Goal: Complete application form

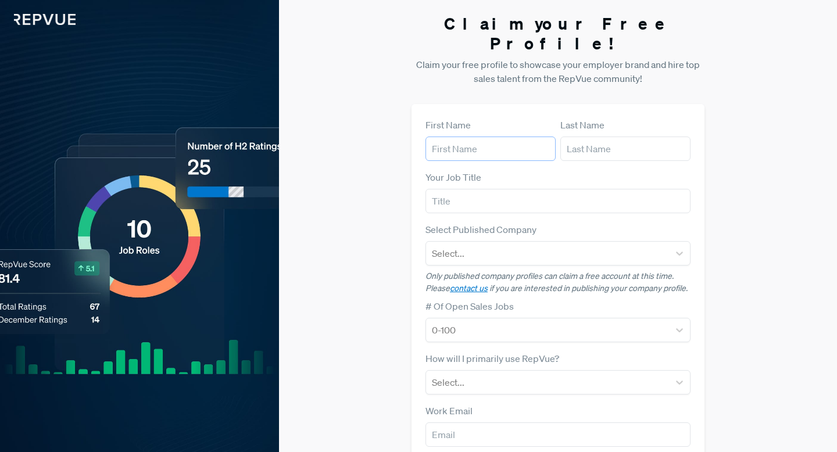
click at [536, 137] on input "text" at bounding box center [490, 149] width 130 height 24
type input "[PERSON_NAME]"
type input "dousa"
type input "[EMAIL_ADDRESS][DOMAIN_NAME]"
click at [511, 189] on input "text" at bounding box center [557, 201] width 265 height 24
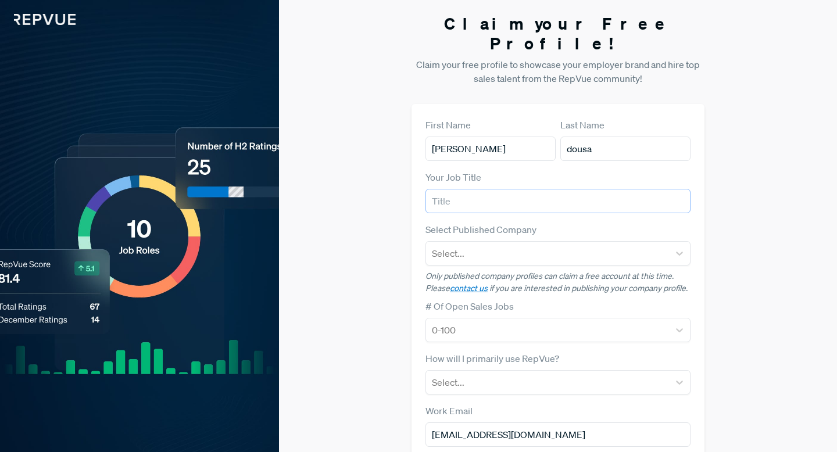
type input "s"
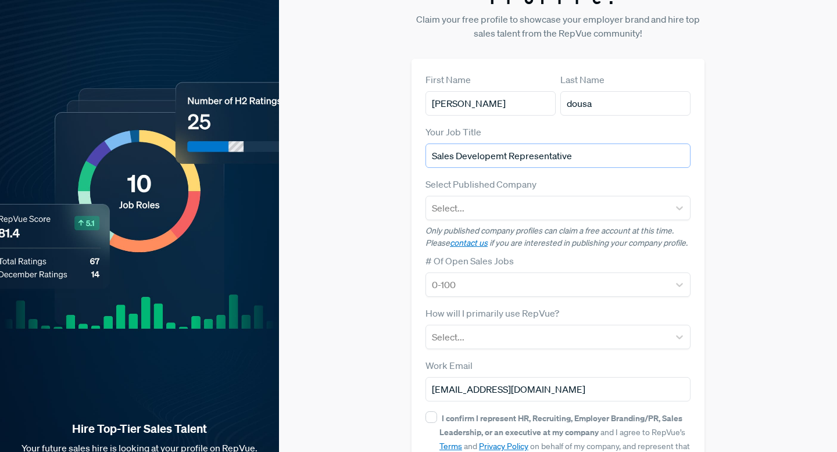
scroll to position [46, 0]
type input "Sales Developemt Representative"
click at [535, 199] on div "Select..." at bounding box center [557, 207] width 265 height 24
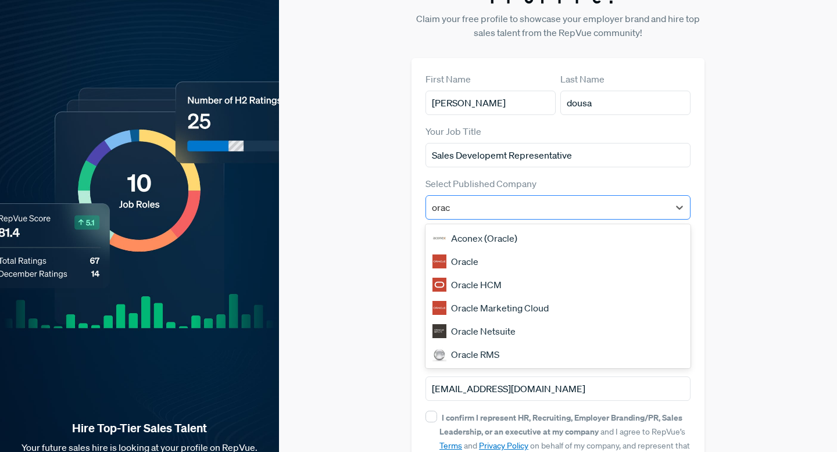
type input "oracl"
click at [479, 250] on div "Oracle" at bounding box center [557, 261] width 265 height 23
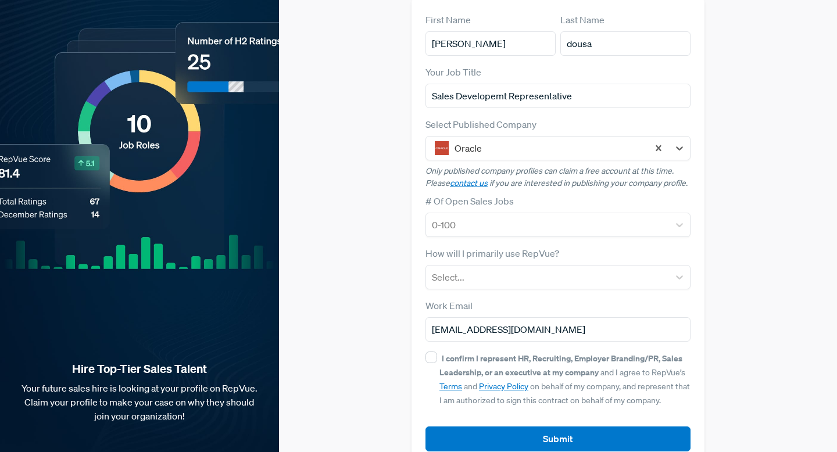
scroll to position [113, 0]
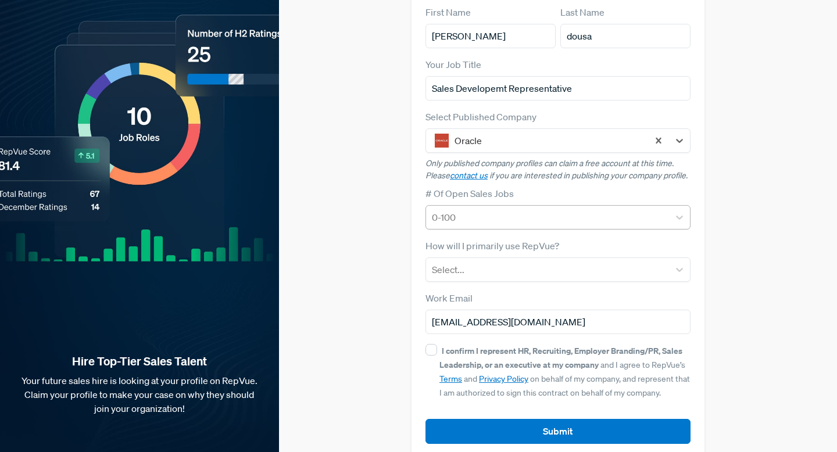
click at [492, 209] on div at bounding box center [547, 217] width 231 height 16
click at [643, 187] on div "# Of Open Sales Jobs 0-100" at bounding box center [557, 208] width 265 height 43
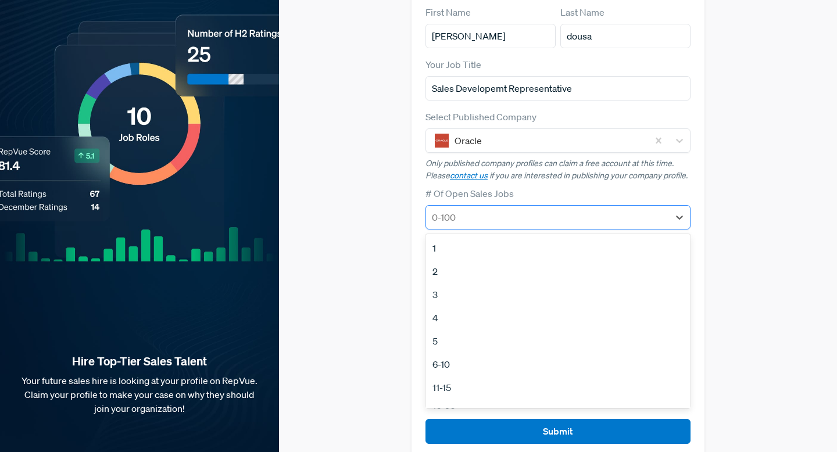
click at [632, 209] on div at bounding box center [547, 217] width 231 height 16
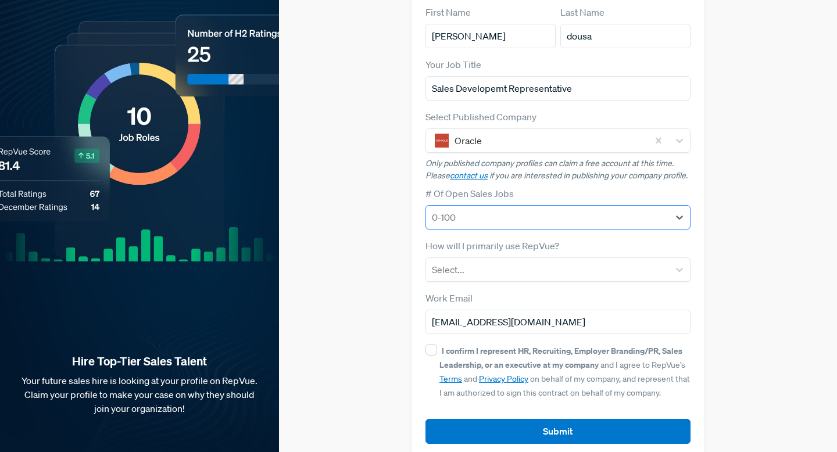
click at [632, 209] on div at bounding box center [547, 217] width 231 height 16
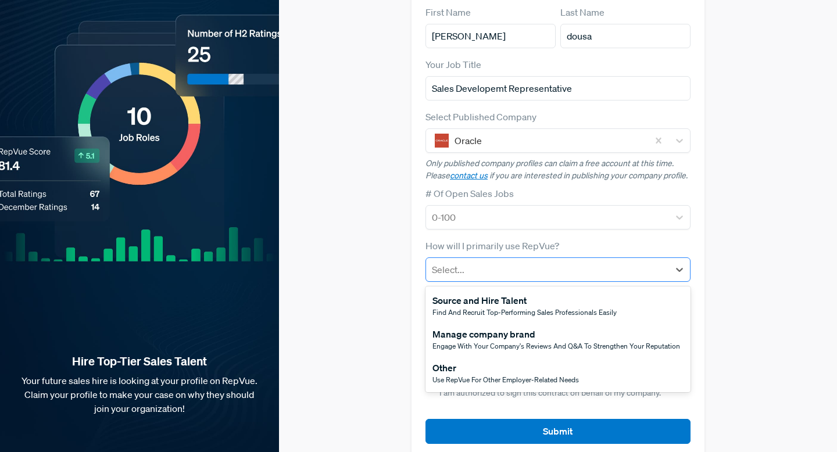
click at [607, 261] on div at bounding box center [547, 269] width 231 height 16
click at [528, 361] on div "Other" at bounding box center [505, 368] width 146 height 14
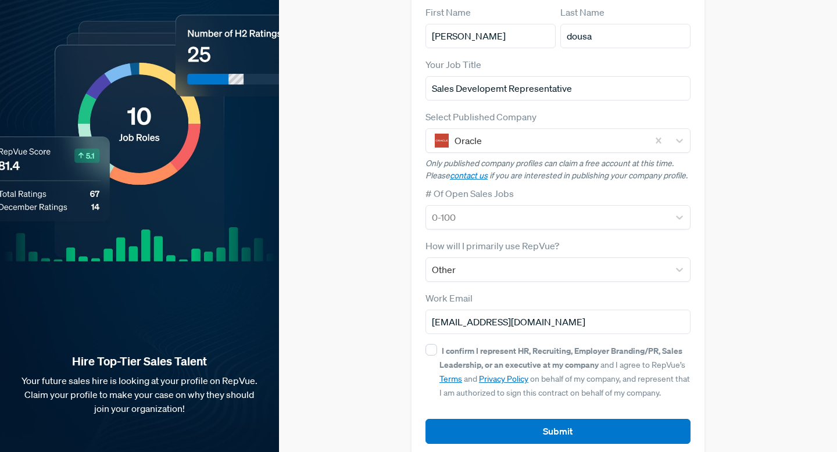
click at [499, 343] on div "I confirm I represent HR, Recruiting, Employer Branding/PR, Sales Leadership, o…" at bounding box center [564, 371] width 251 height 56
click at [437, 344] on input "I confirm I represent HR, Recruiting, Employer Branding/PR, Sales Leadership, o…" at bounding box center [431, 350] width 12 height 12
checkbox input "true"
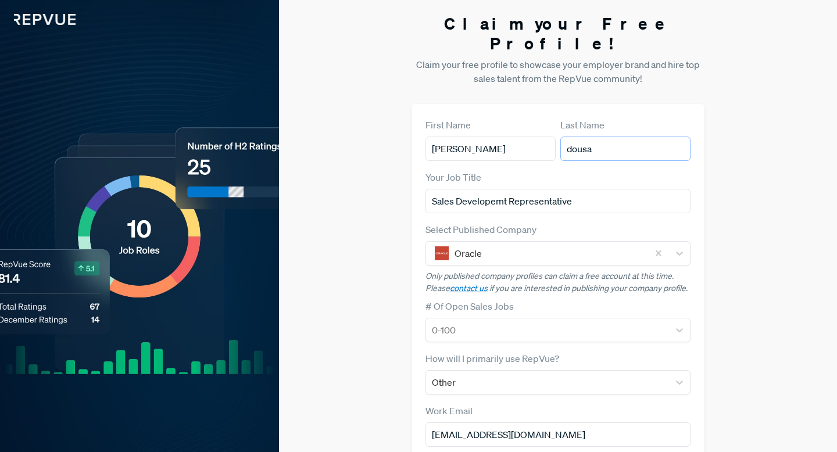
drag, startPoint x: 604, startPoint y: 133, endPoint x: 491, endPoint y: 89, distance: 120.9
click at [491, 104] on div "First Name [PERSON_NAME] Last Name [PERSON_NAME] Your Job Title Sales Developem…" at bounding box center [557, 337] width 293 height 467
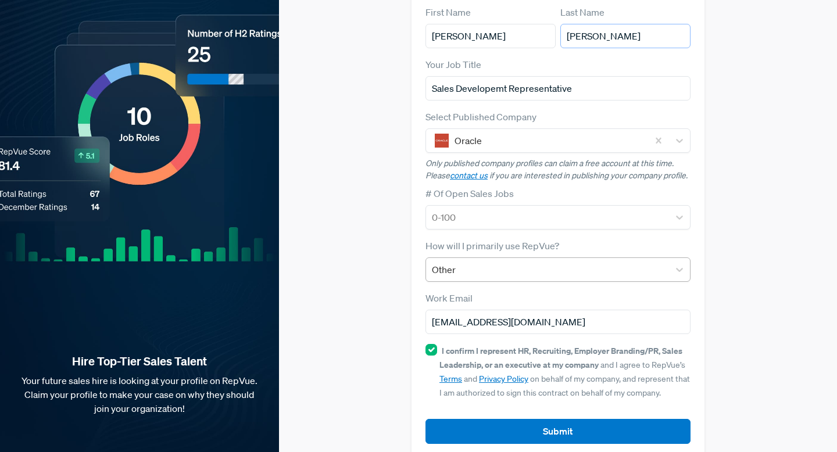
type input "[PERSON_NAME]"
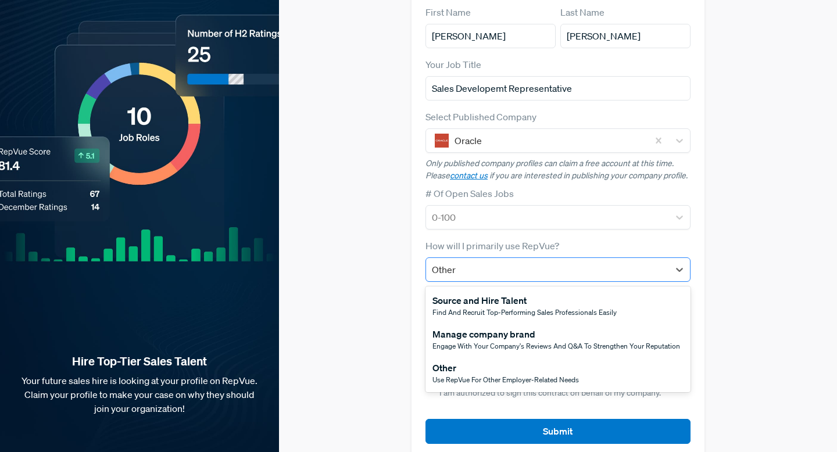
click at [566, 261] on div at bounding box center [547, 269] width 231 height 16
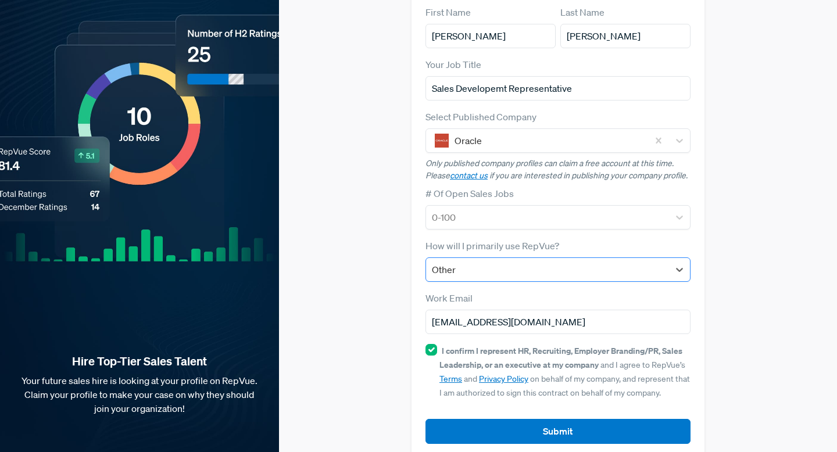
click at [570, 261] on div at bounding box center [547, 269] width 231 height 16
drag, startPoint x: 594, startPoint y: 66, endPoint x: 419, endPoint y: 63, distance: 174.9
click at [419, 63] on div "First Name [PERSON_NAME] Last Name [PERSON_NAME] Your Job Title Sales Developem…" at bounding box center [557, 224] width 293 height 467
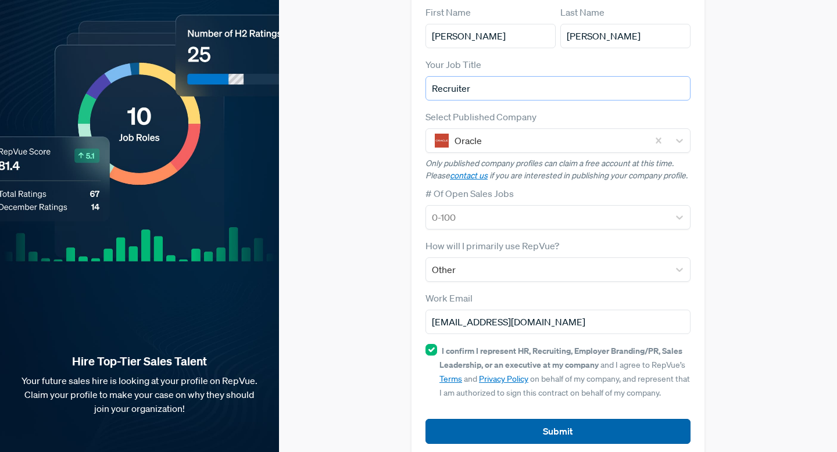
type input "Recruiter"
click at [542, 419] on button "Submit" at bounding box center [557, 431] width 265 height 25
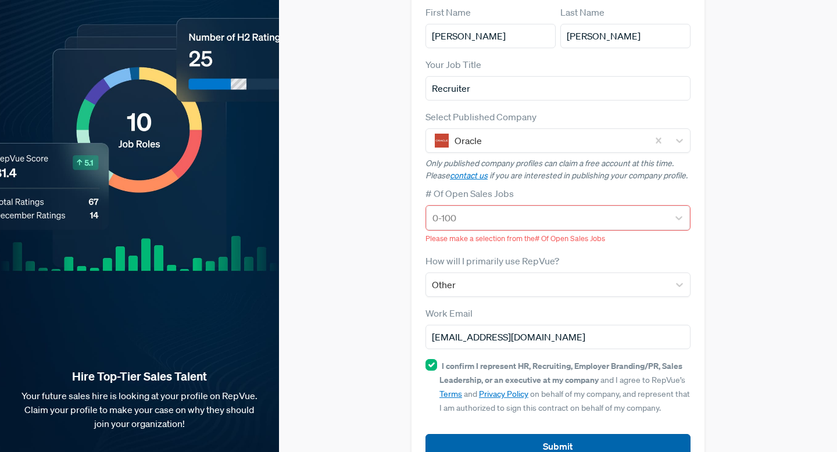
scroll to position [128, 0]
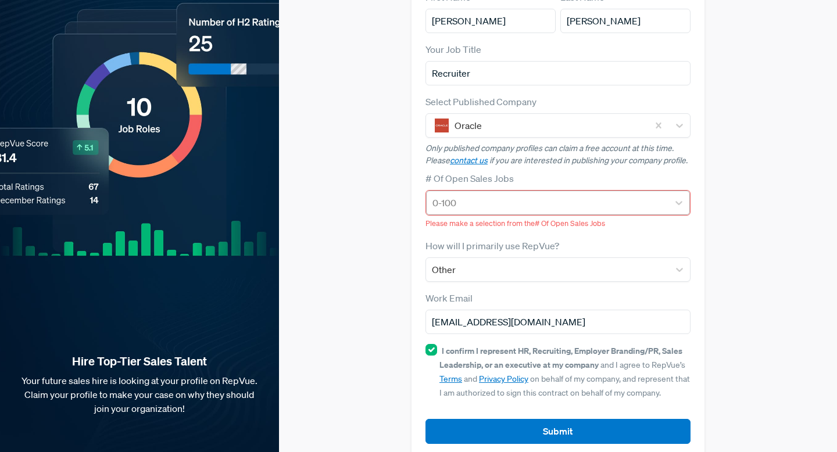
click at [519, 195] on div at bounding box center [547, 203] width 230 height 16
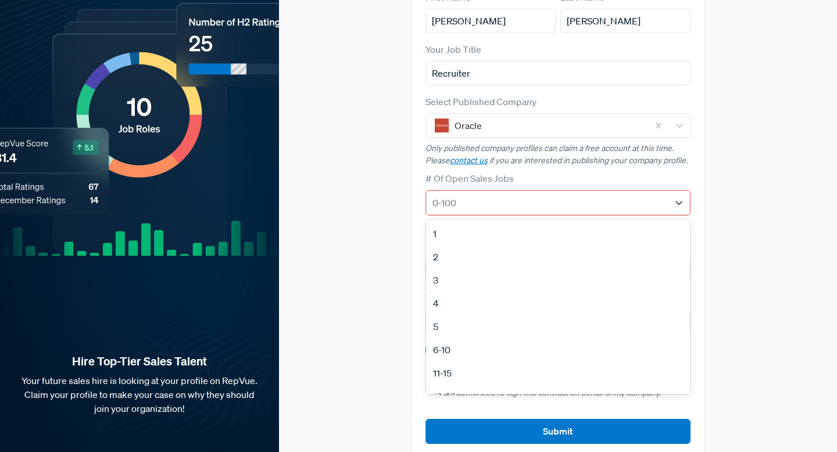
click at [461, 315] on div "5" at bounding box center [558, 326] width 264 height 23
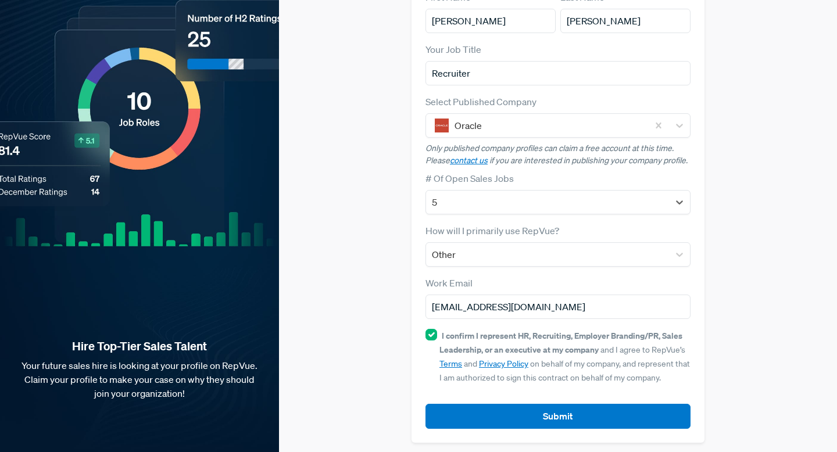
scroll to position [113, 0]
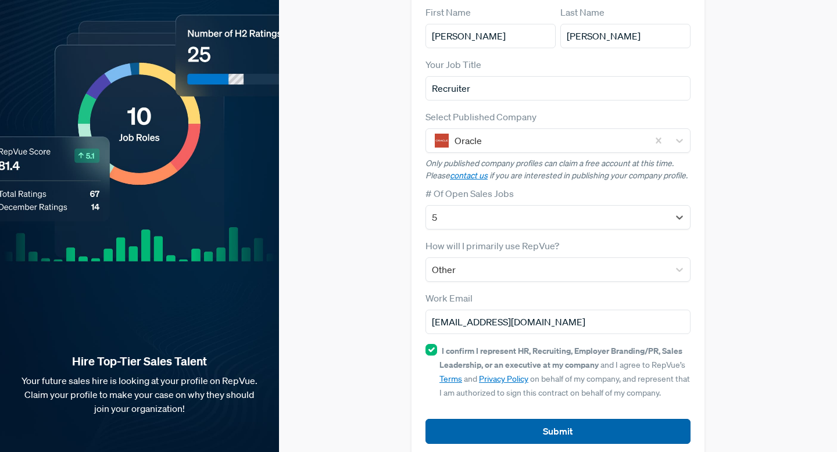
click at [503, 419] on button "Submit" at bounding box center [557, 431] width 265 height 25
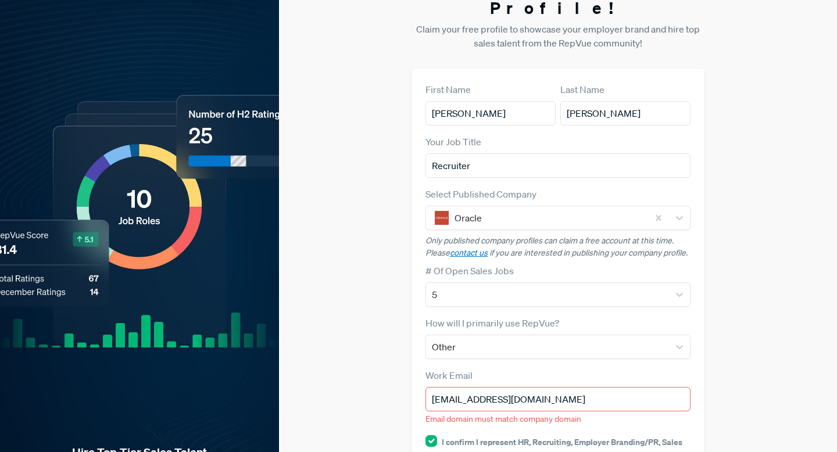
scroll to position [0, 0]
